Goal: Task Accomplishment & Management: Manage account settings

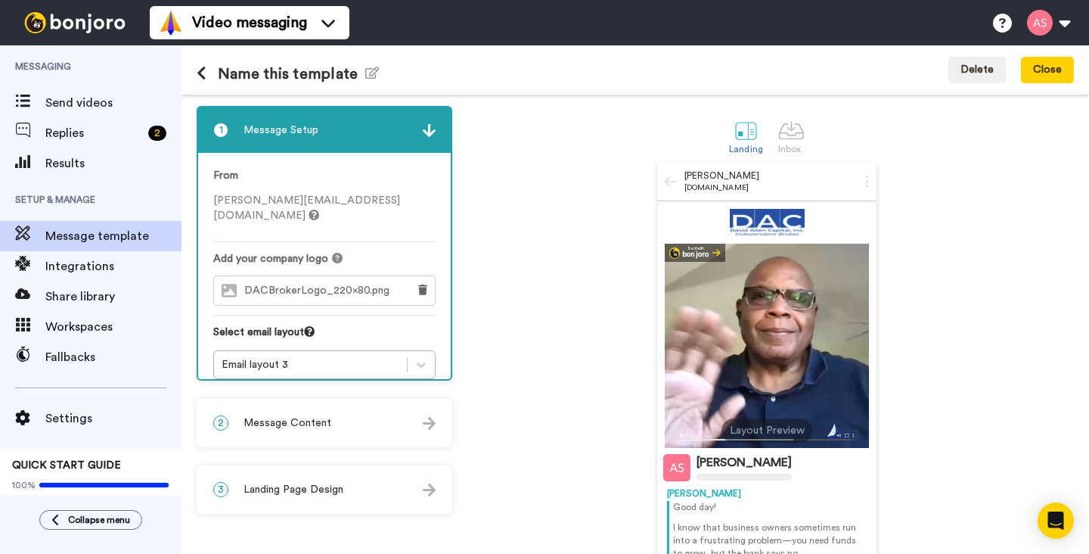
scroll to position [73, 0]
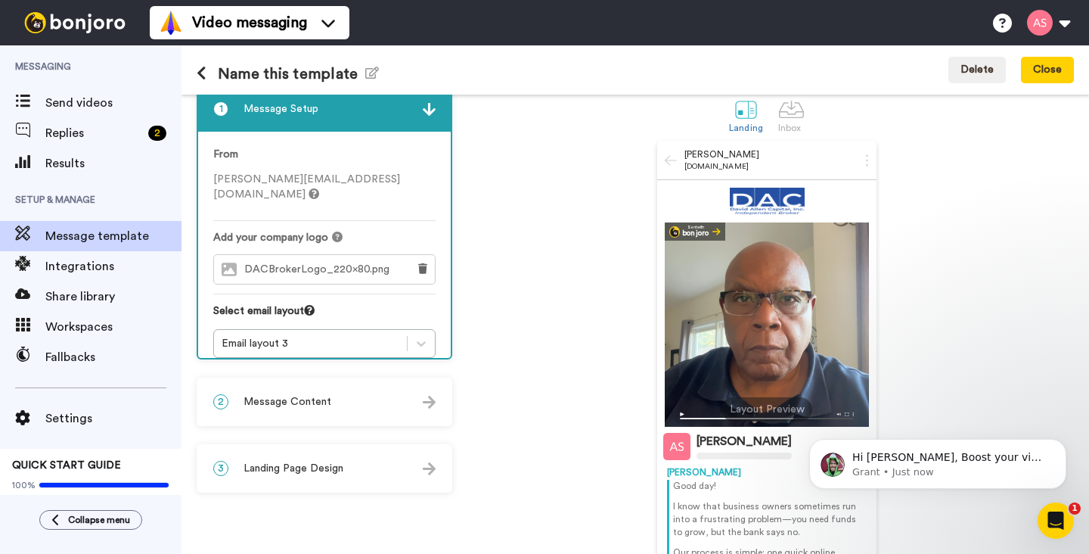
scroll to position [10, 0]
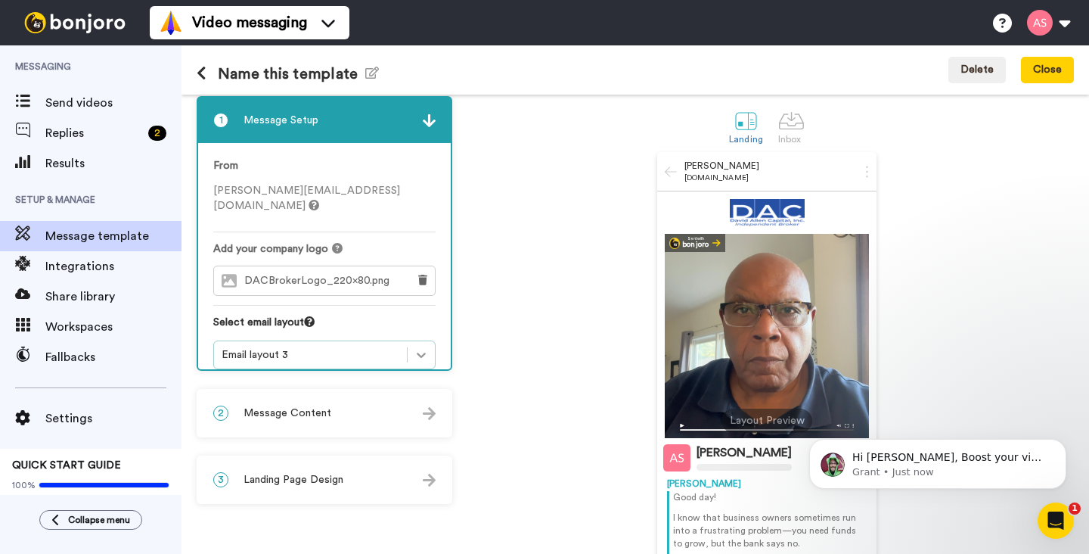
click at [424, 347] on icon at bounding box center [421, 354] width 15 height 15
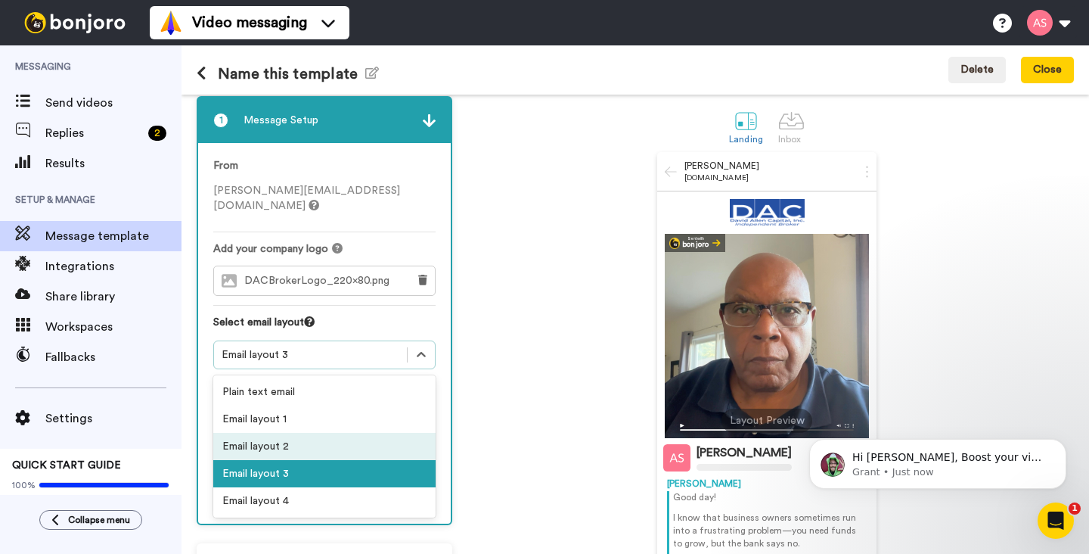
click at [328, 433] on div "Email layout 2" at bounding box center [324, 446] width 222 height 27
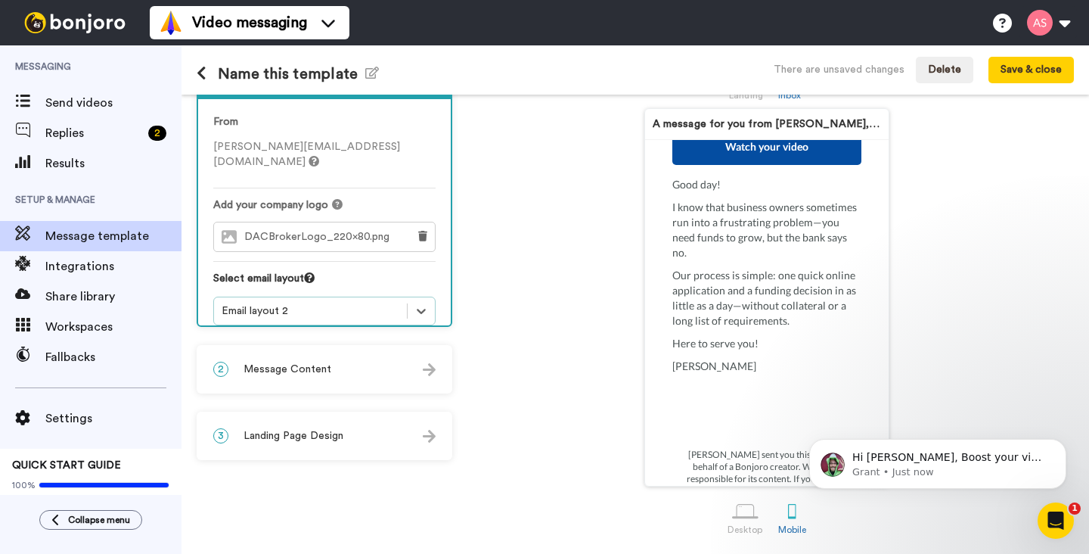
scroll to position [432, 0]
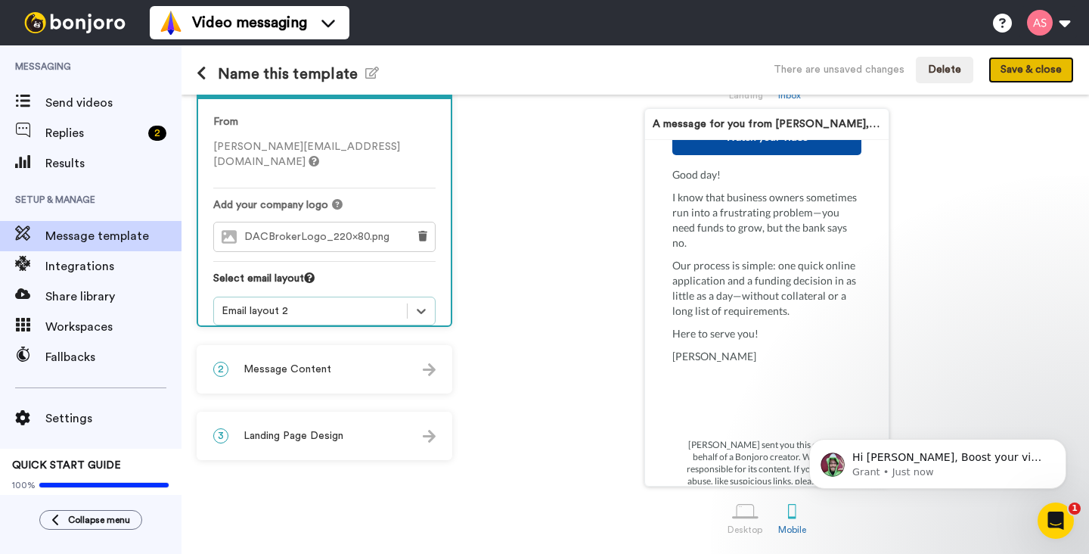
click at [1015, 70] on button "Save & close" at bounding box center [1031, 70] width 85 height 27
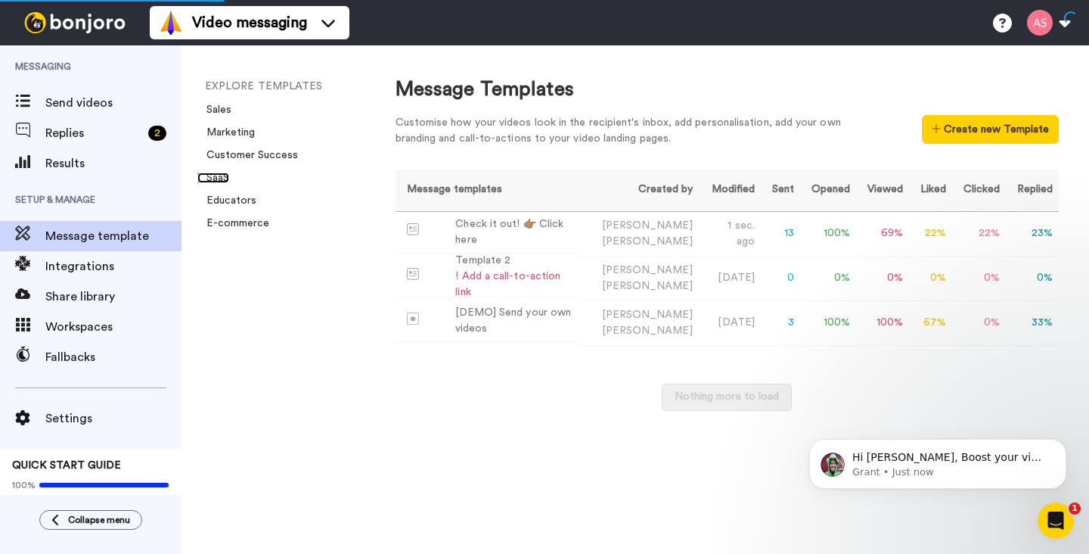
click at [228, 179] on link "SaaS" at bounding box center [213, 177] width 32 height 11
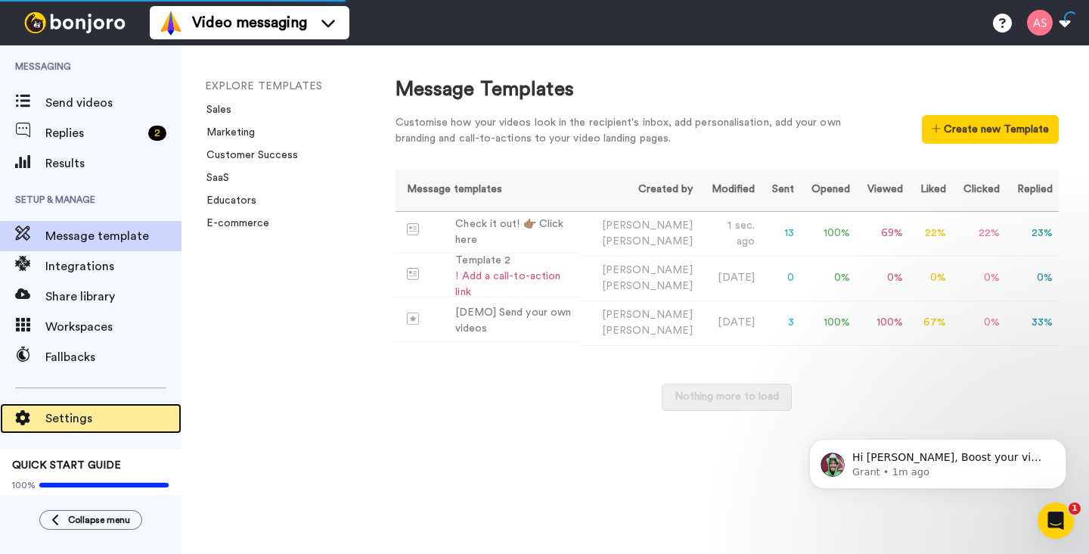
click at [88, 419] on span "Settings" at bounding box center [113, 418] width 136 height 18
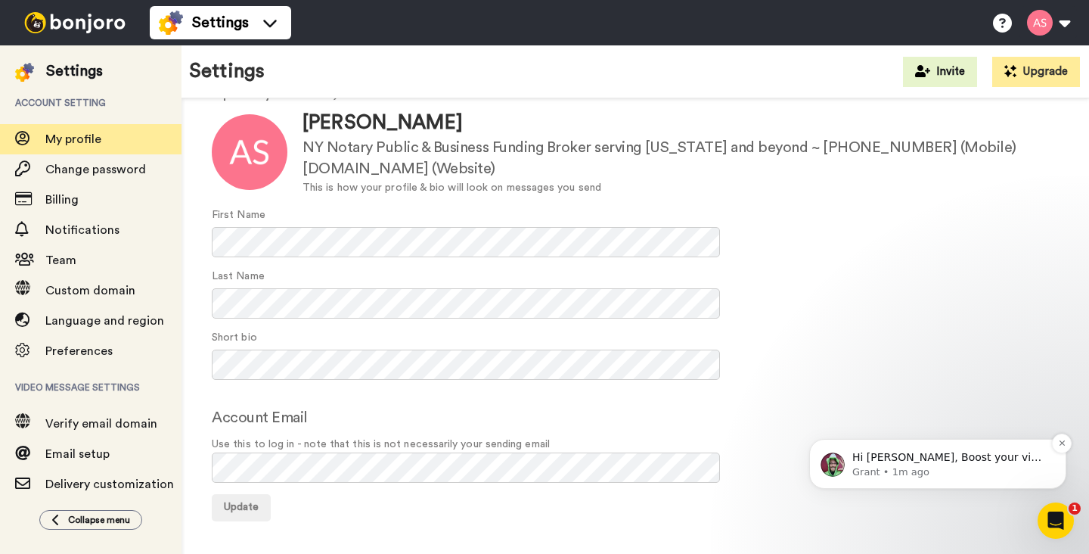
click at [860, 461] on p "Hi [PERSON_NAME], Boost your view rates with automatic re-sends of unviewed mes…" at bounding box center [949, 457] width 195 height 15
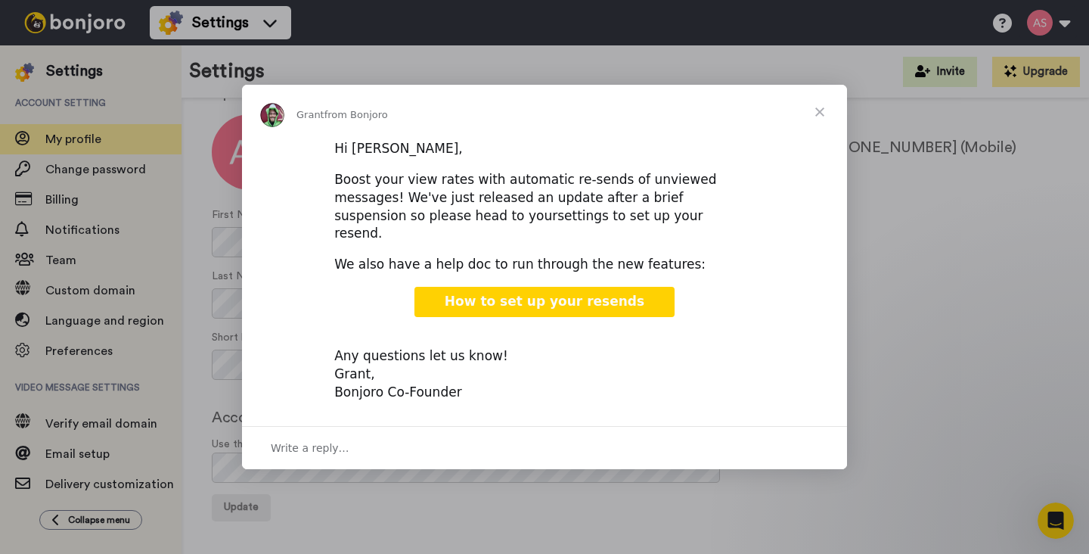
click at [461, 225] on link "settings to set up your resend." at bounding box center [518, 224] width 368 height 33
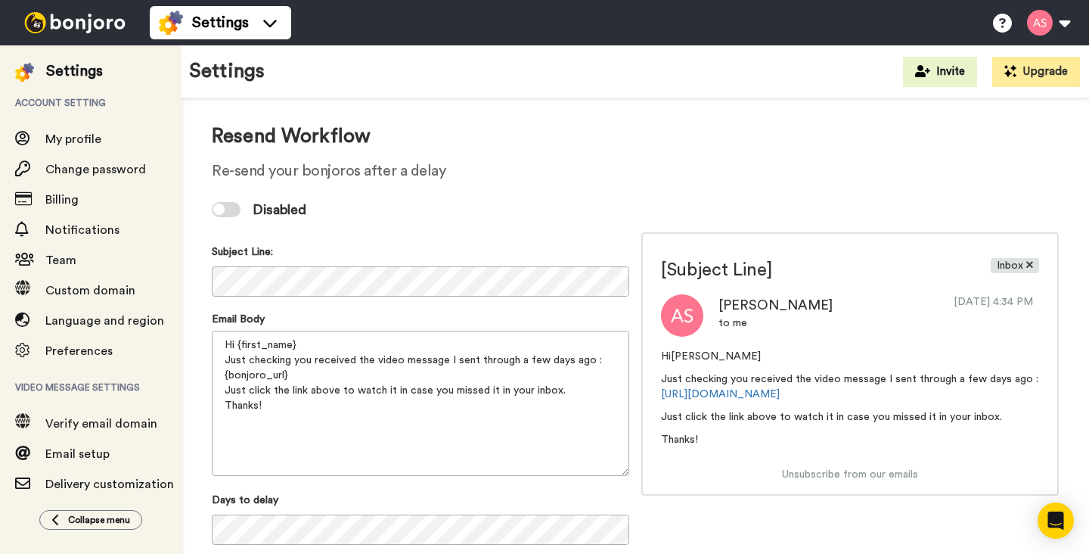
scroll to position [17, 0]
click at [300, 347] on textarea "Hi {first_name} Just checking you received the video message I sent through a f…" at bounding box center [421, 403] width 418 height 145
drag, startPoint x: 300, startPoint y: 347, endPoint x: 220, endPoint y: 349, distance: 80.2
click at [220, 349] on textarea "Hi {first_name} Just checking you received the video message I sent through a f…" at bounding box center [421, 403] width 418 height 145
click at [270, 409] on textarea "Good day! Just checking you received the video message I sent through a few day…" at bounding box center [421, 403] width 418 height 145
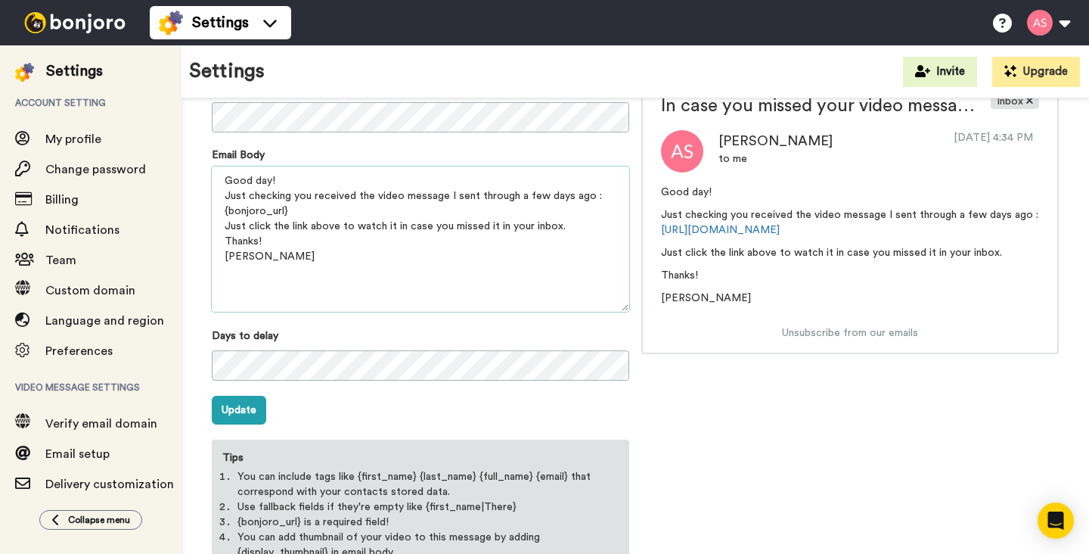
scroll to position [171, 0]
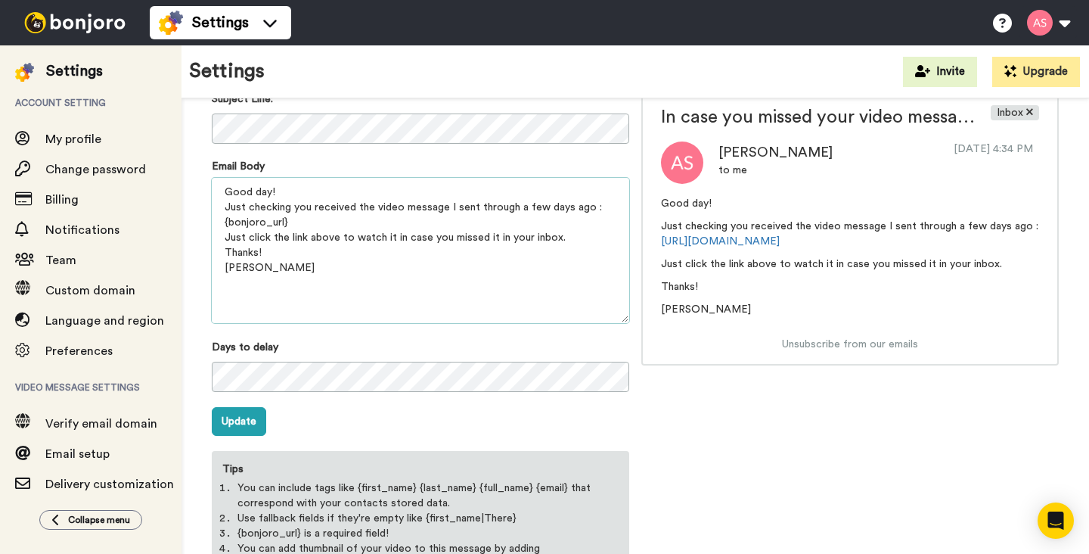
type textarea "Good day! Just checking you received the video message I sent through a few day…"
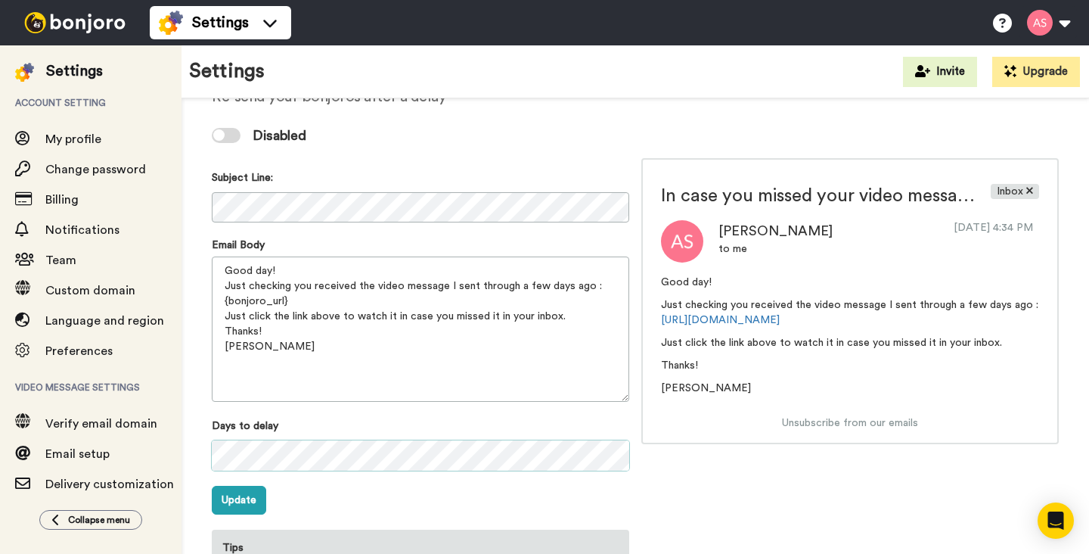
scroll to position [87, 0]
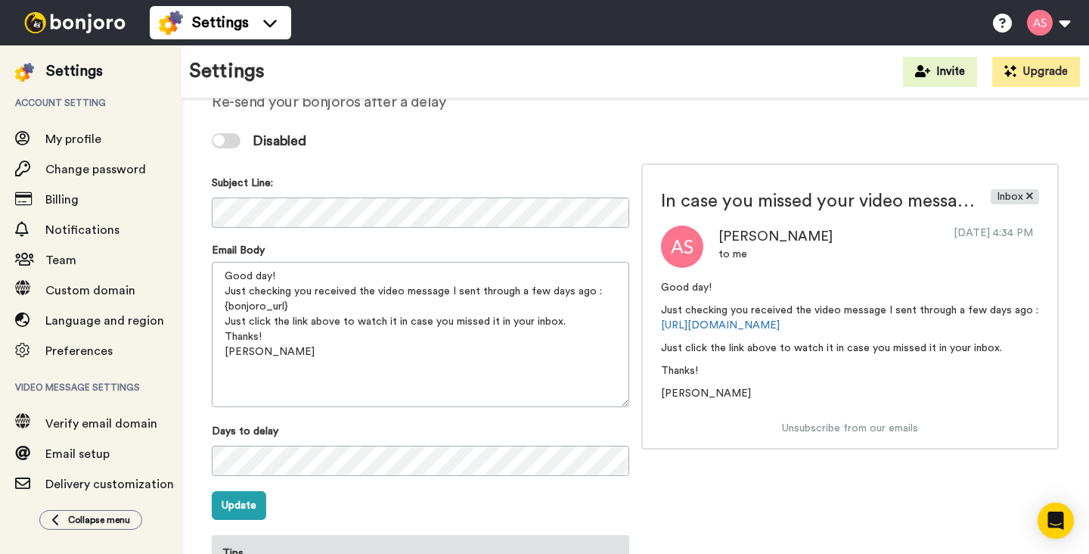
click at [221, 141] on div at bounding box center [218, 140] width 11 height 11
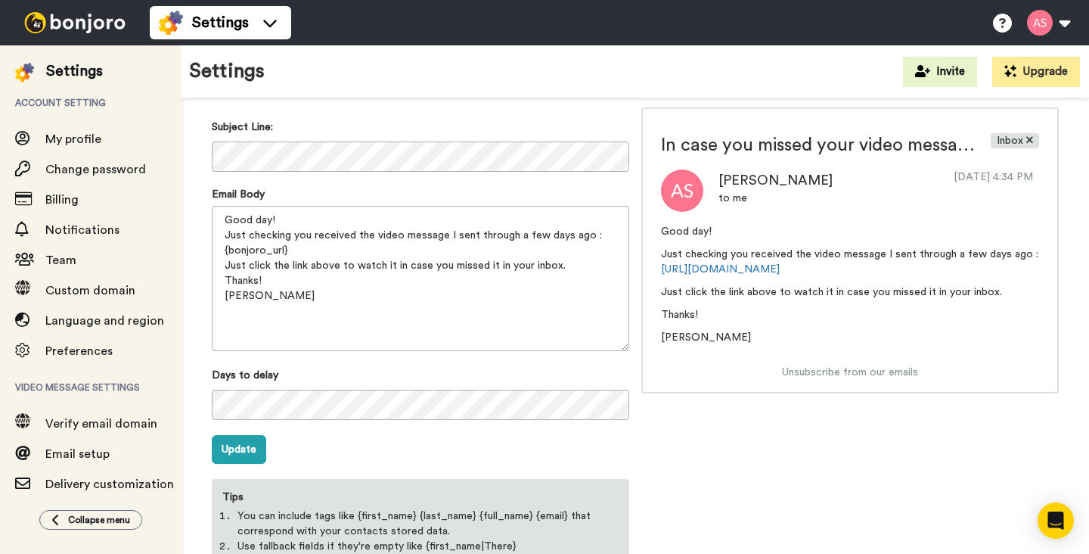
scroll to position [229, 0]
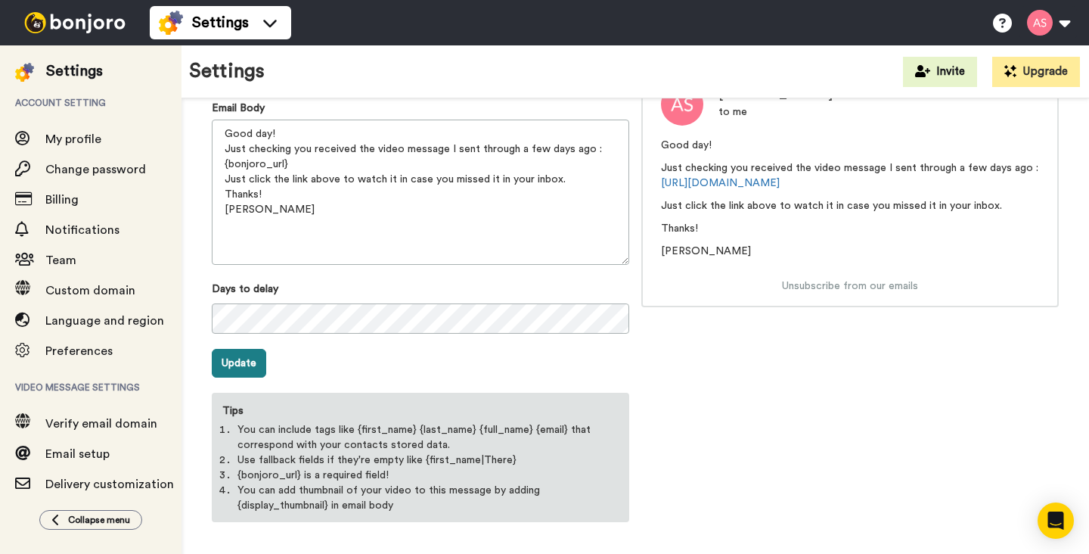
click at [248, 361] on button "Update" at bounding box center [239, 363] width 54 height 29
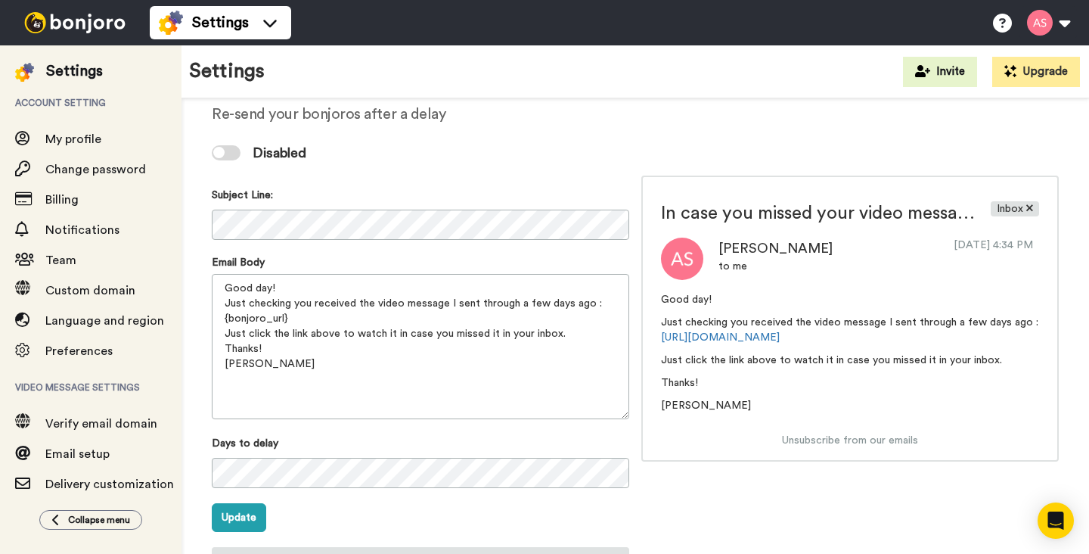
scroll to position [67, 0]
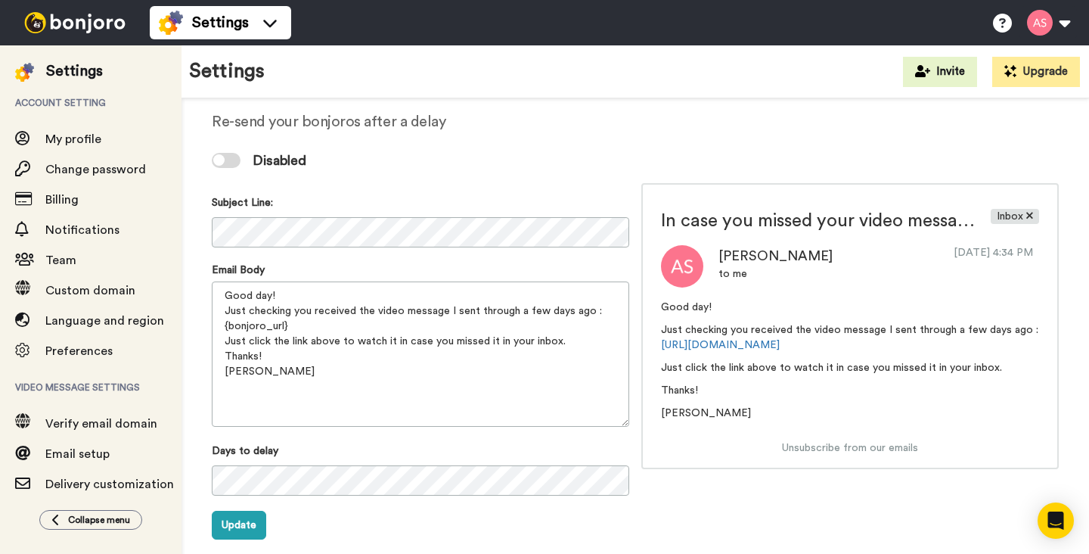
click at [223, 160] on div at bounding box center [218, 159] width 11 height 11
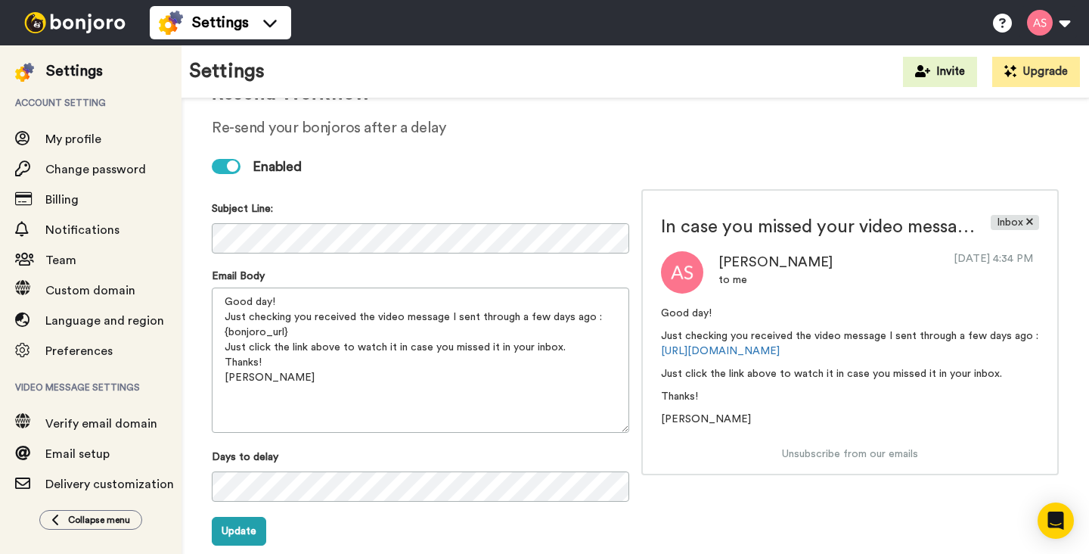
scroll to position [0, 0]
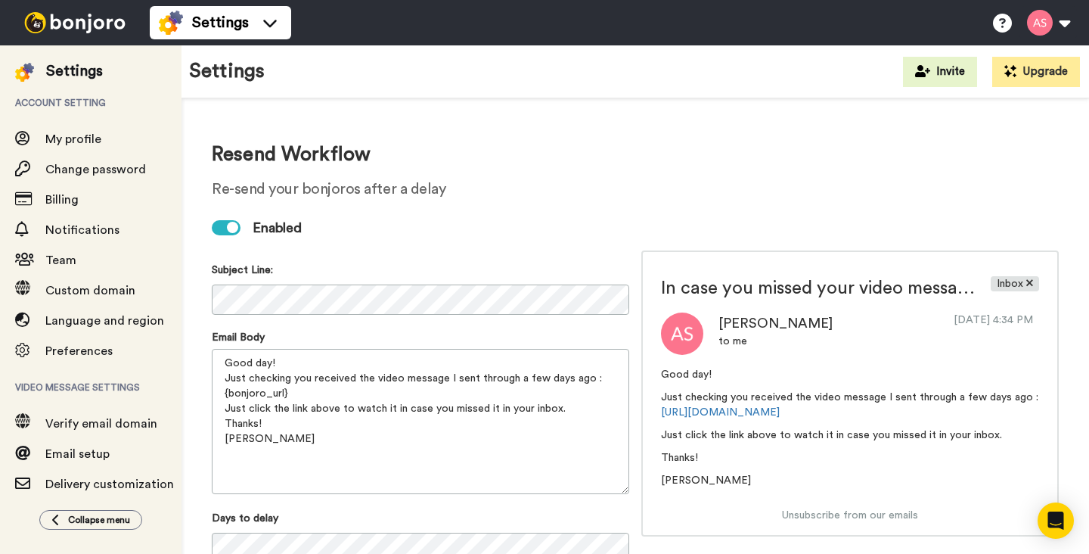
click at [234, 230] on div at bounding box center [232, 227] width 11 height 11
